Goal: Information Seeking & Learning: Learn about a topic

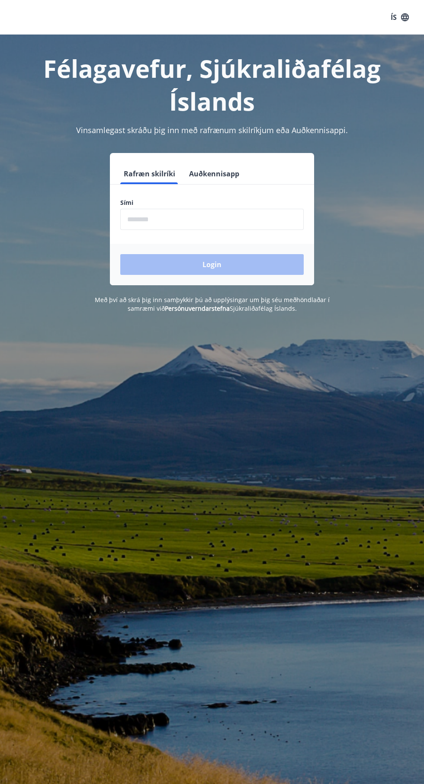
click at [279, 275] on div "Login" at bounding box center [212, 265] width 204 height 42
click at [266, 270] on div "Login" at bounding box center [212, 265] width 204 height 42
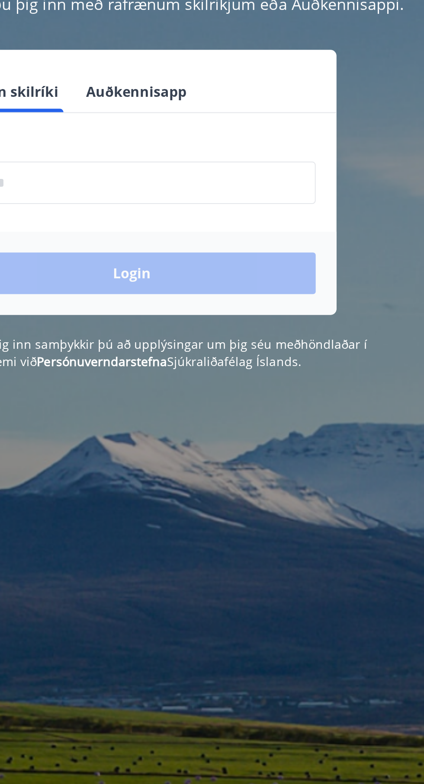
click at [259, 272] on div "Login" at bounding box center [212, 265] width 204 height 42
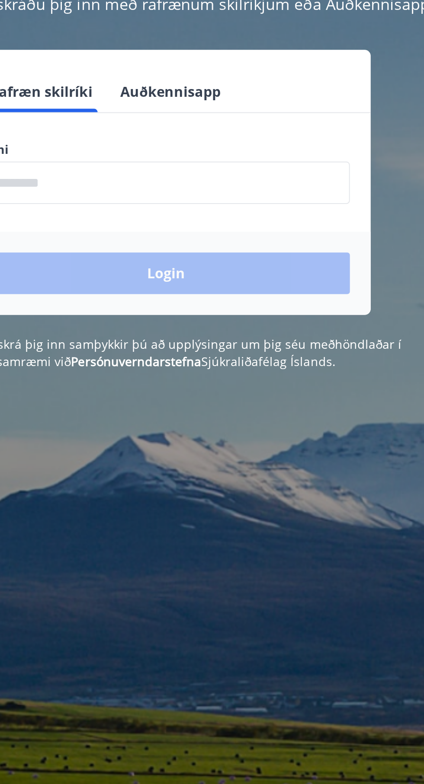
click at [227, 272] on div "Login" at bounding box center [212, 265] width 204 height 42
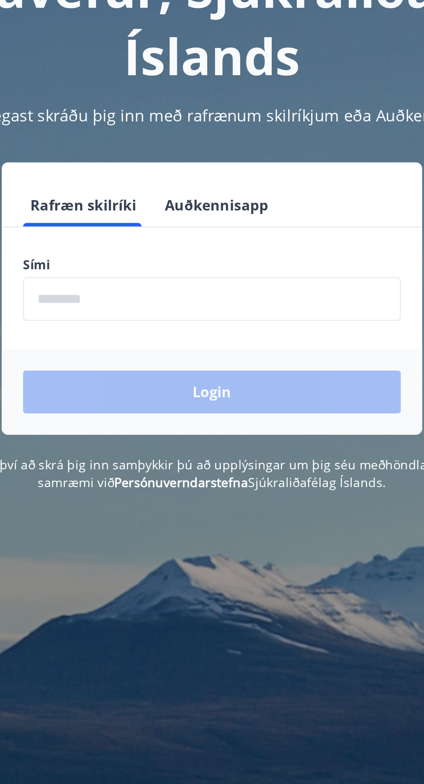
click at [200, 211] on input "phone" at bounding box center [211, 219] width 183 height 21
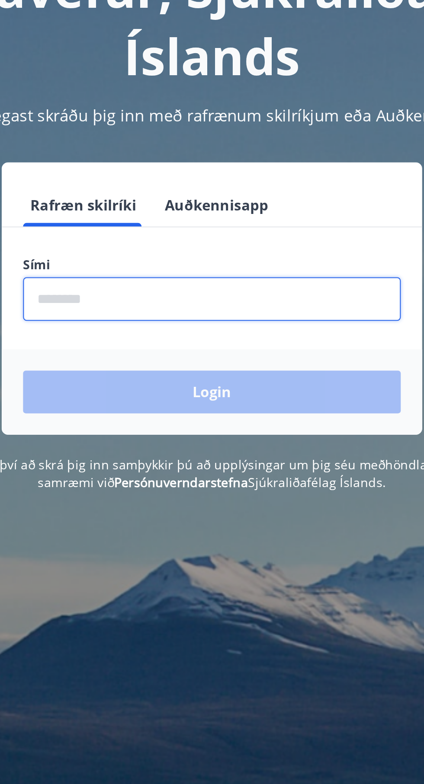
type input "********"
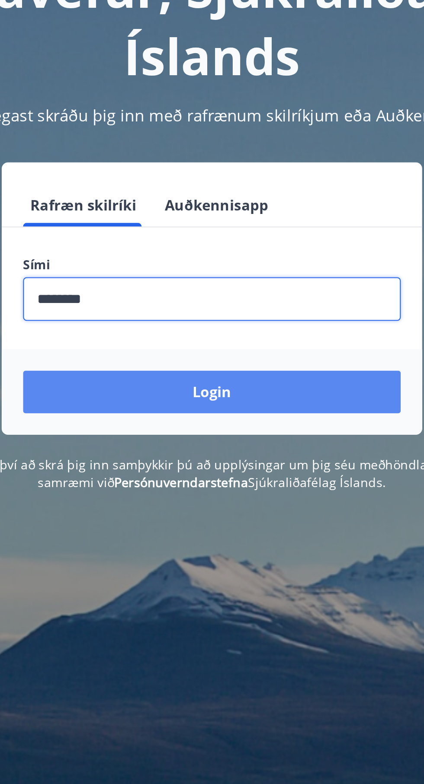
click at [252, 268] on button "Login" at bounding box center [211, 264] width 183 height 21
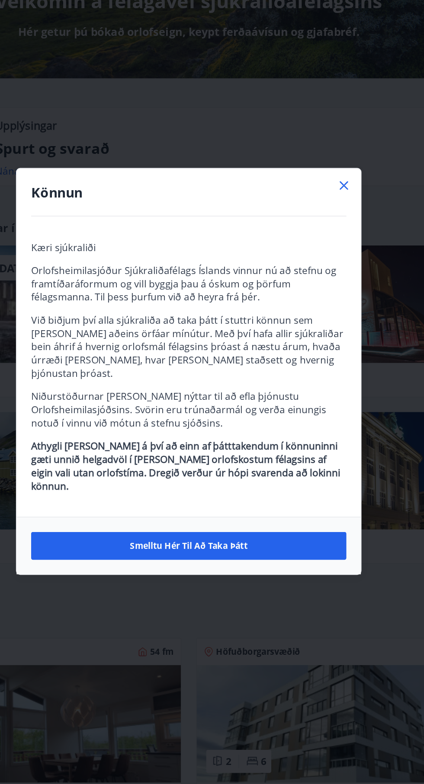
click at [323, 260] on icon at bounding box center [322, 259] width 1 height 1
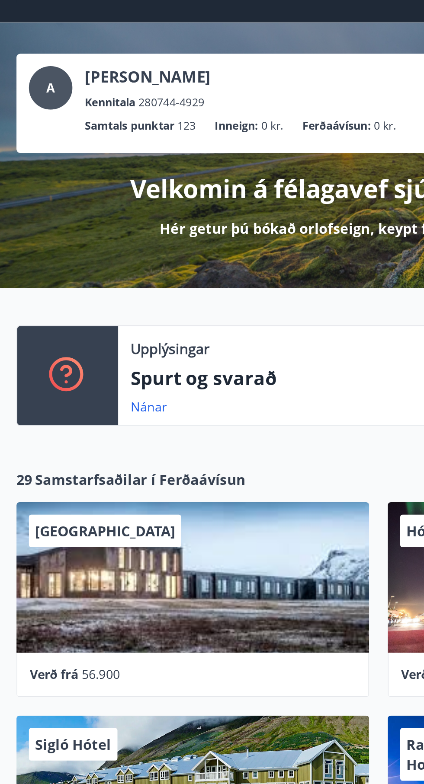
scroll to position [22, 0]
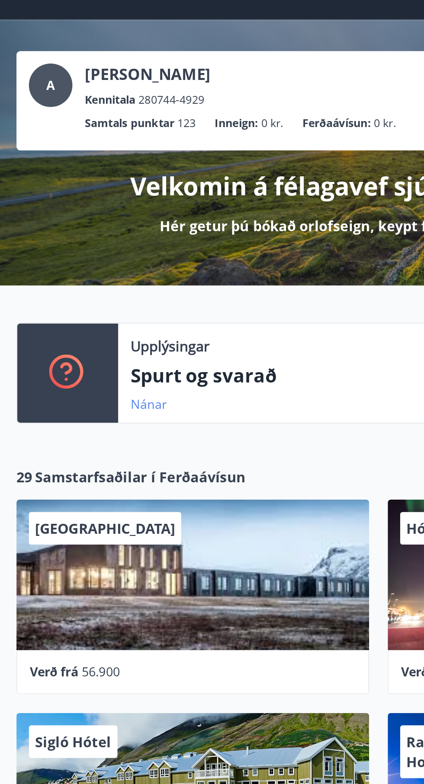
click at [90, 226] on link "Nánar" at bounding box center [84, 227] width 20 height 10
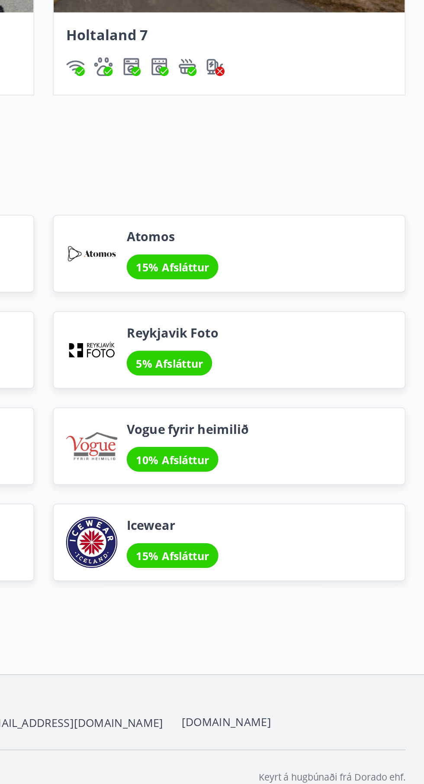
scroll to position [493, 0]
